Goal: Task Accomplishment & Management: Manage account settings

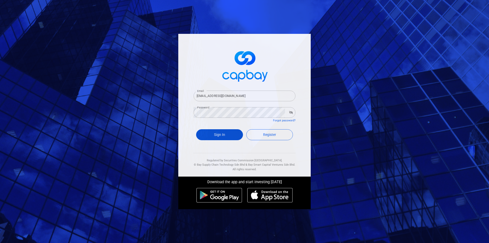
click at [215, 134] on button "Sign In" at bounding box center [219, 134] width 47 height 11
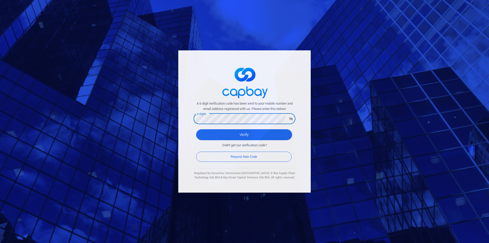
click at [196, 129] on button "Verify" at bounding box center [244, 134] width 96 height 11
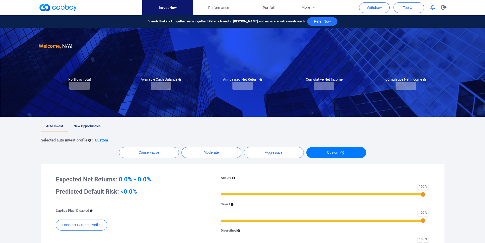
checkbox input "true"
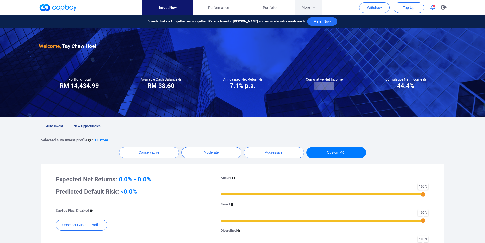
click at [311, 6] on button "More" at bounding box center [308, 7] width 27 height 15
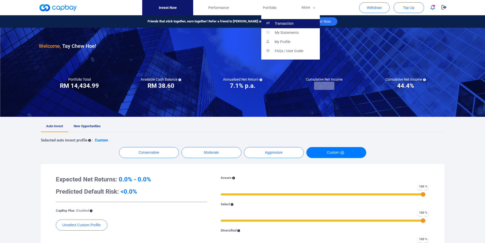
click at [295, 23] on link "Transaction" at bounding box center [290, 23] width 59 height 9
